Goal: Information Seeking & Learning: Learn about a topic

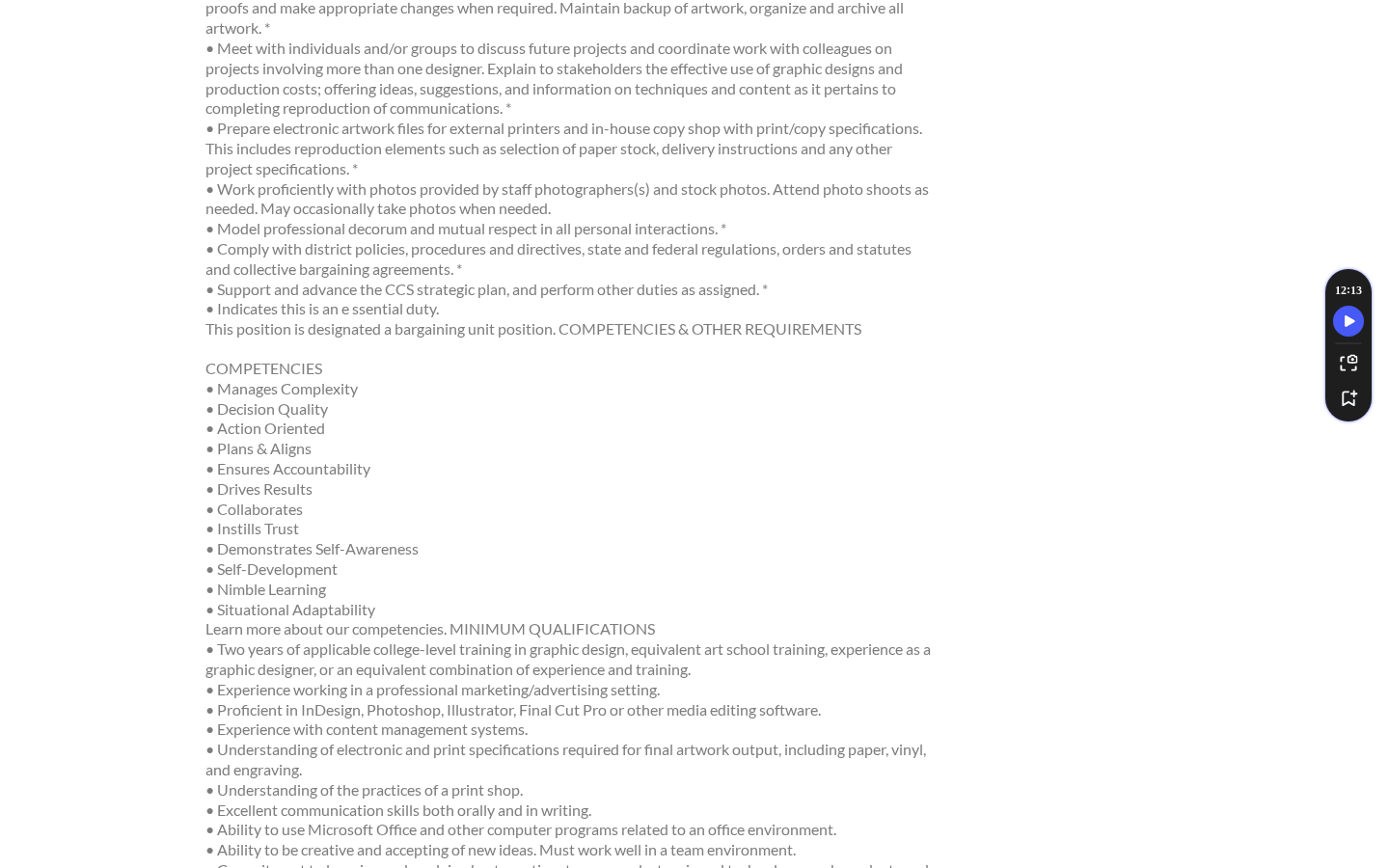
scroll to position [690, 0]
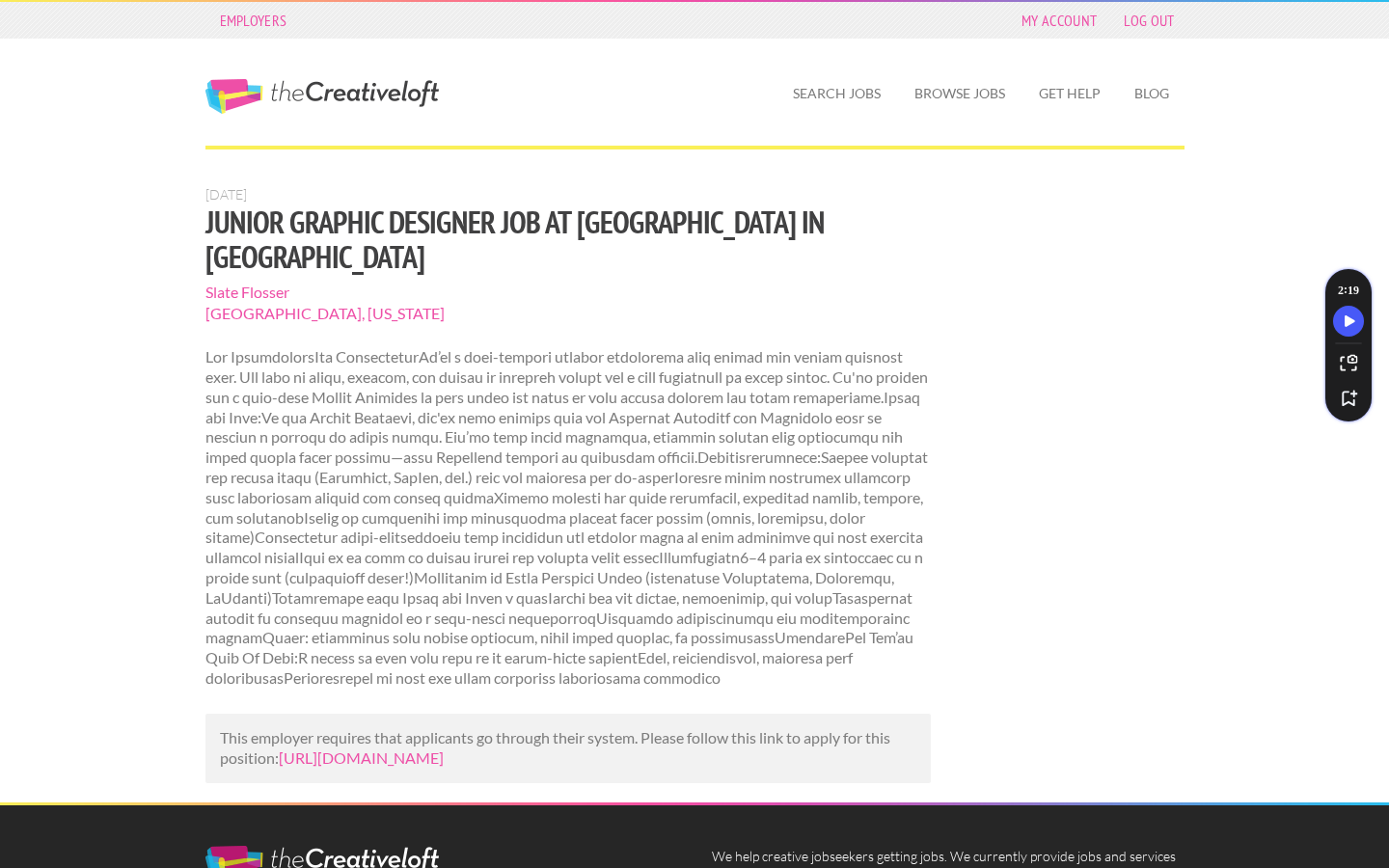
scroll to position [9, 0]
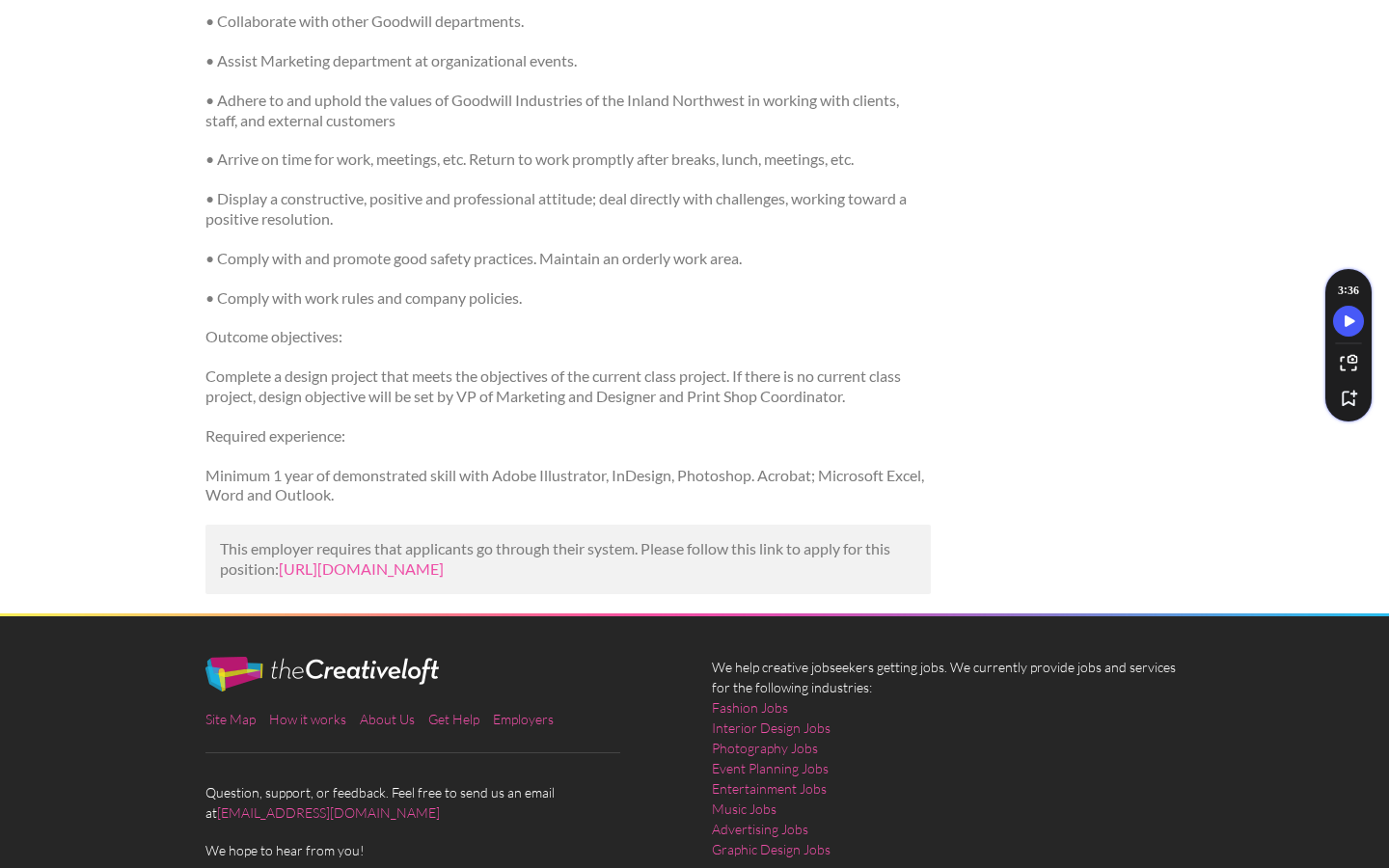
scroll to position [1484, 0]
